Goal: Find specific page/section: Find specific page/section

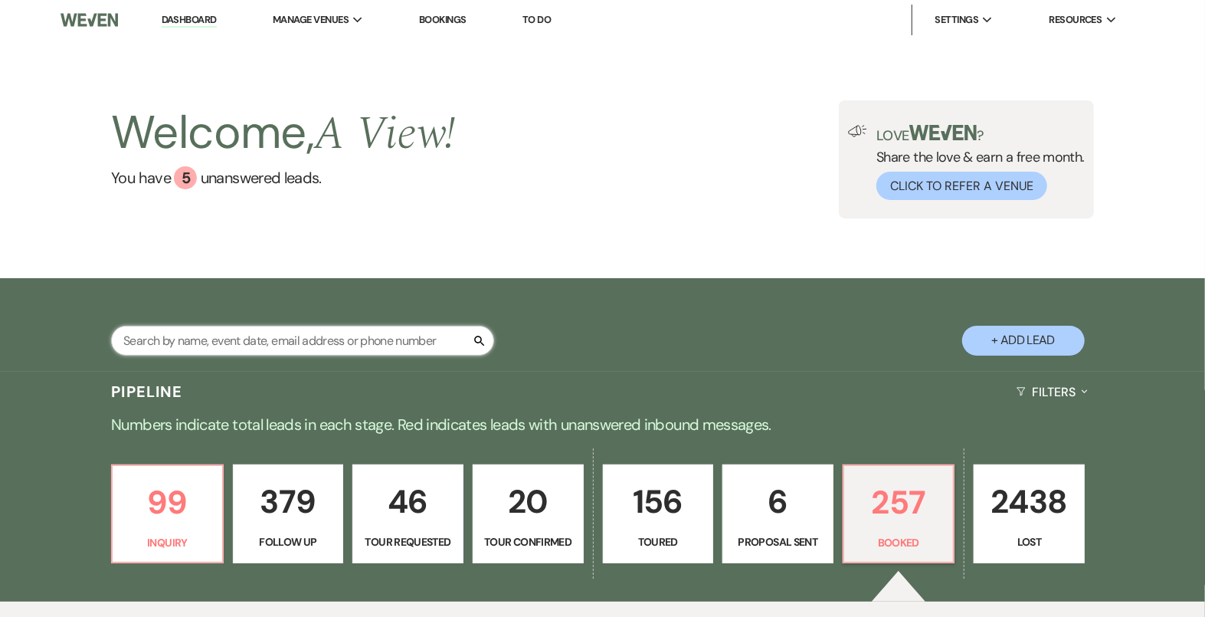
click at [246, 338] on input "text" at bounding box center [302, 341] width 383 height 30
click at [229, 347] on input "text" at bounding box center [302, 341] width 383 height 30
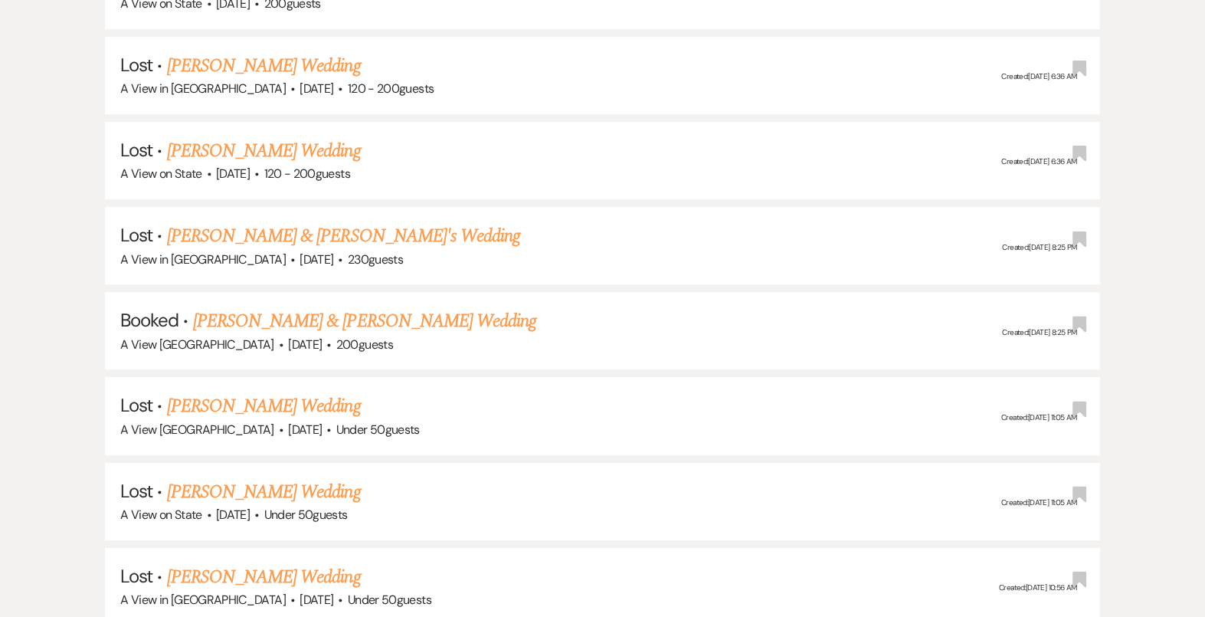
scroll to position [2471, 0]
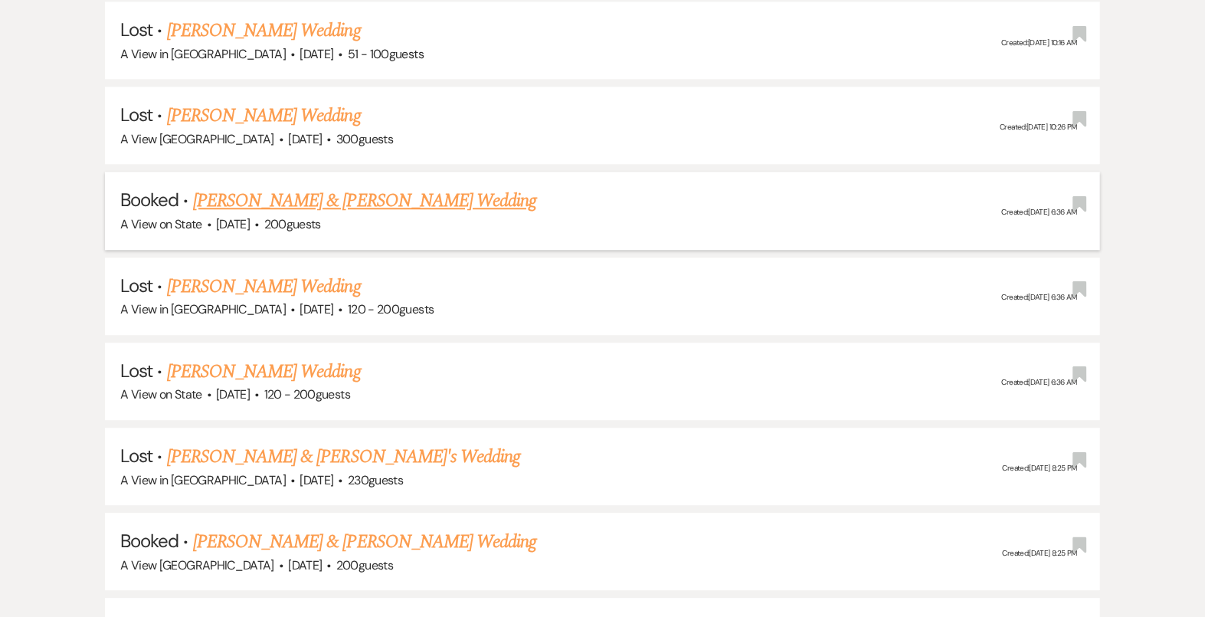
type input "kayla"
click at [349, 187] on link "[PERSON_NAME] & [PERSON_NAME] Wedding" at bounding box center [364, 201] width 343 height 28
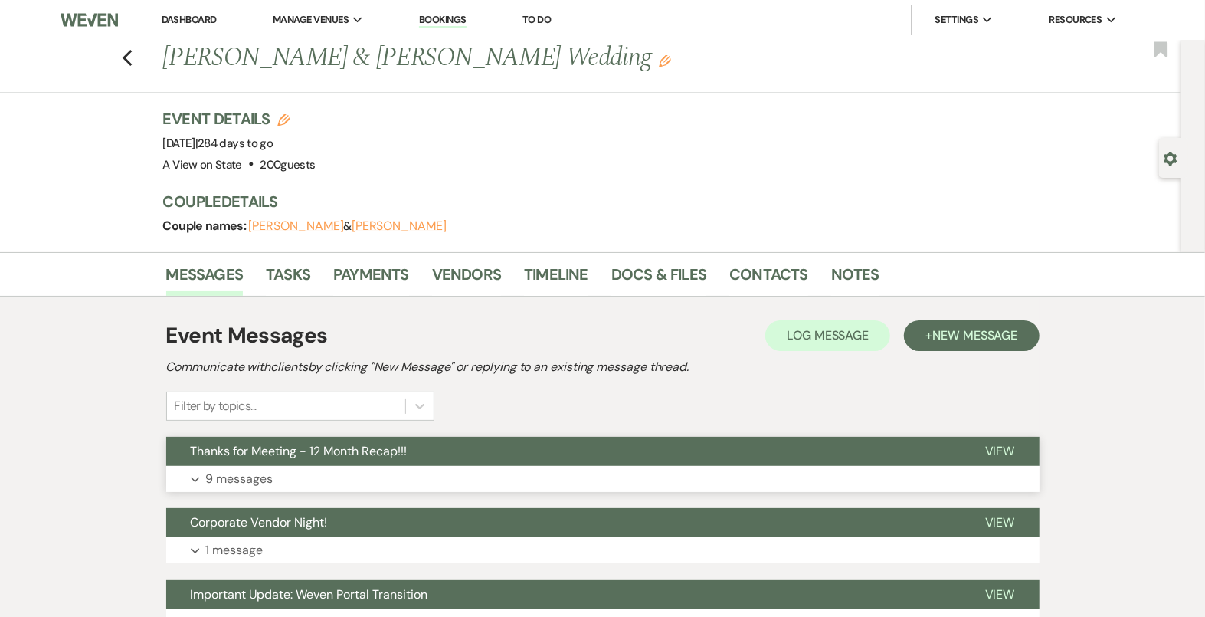
click at [460, 475] on button "Expand 9 messages" at bounding box center [602, 479] width 873 height 26
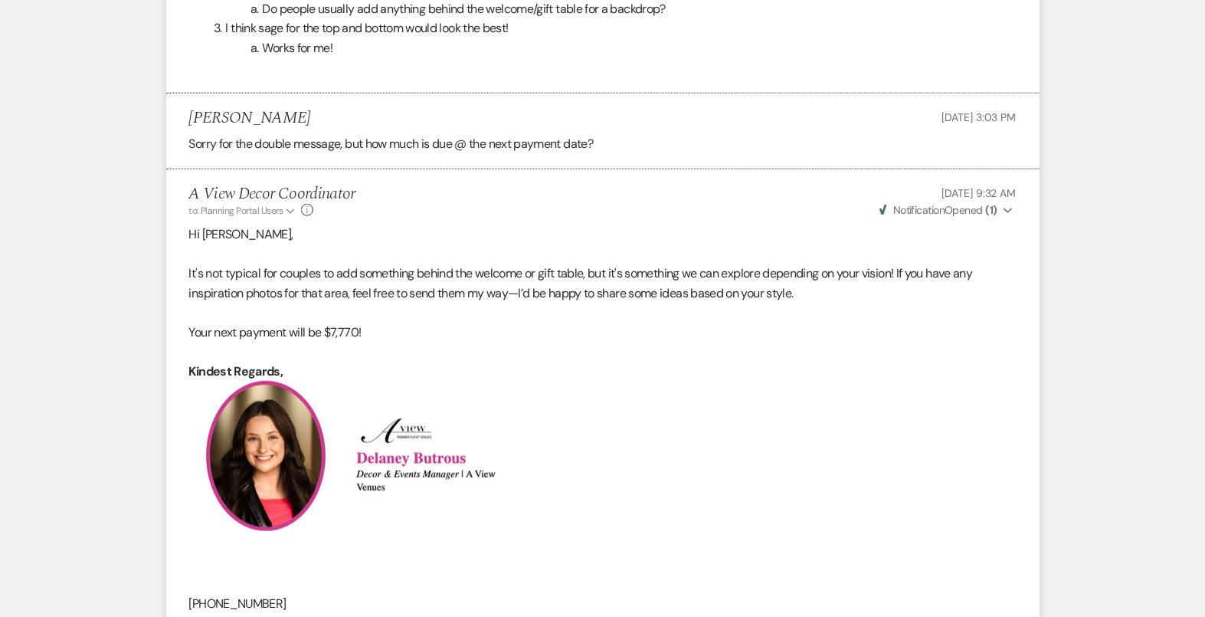
scroll to position [8190, 0]
